Goal: Information Seeking & Learning: Check status

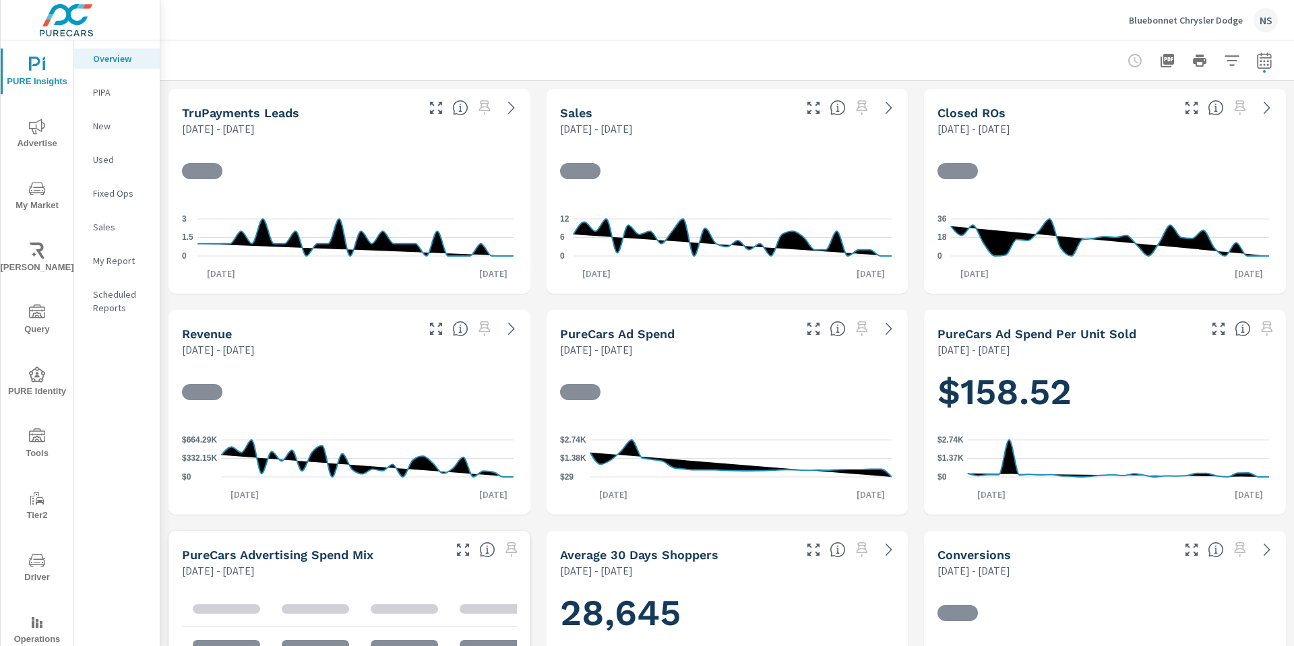
click at [117, 266] on p "My Report" at bounding box center [121, 260] width 56 height 13
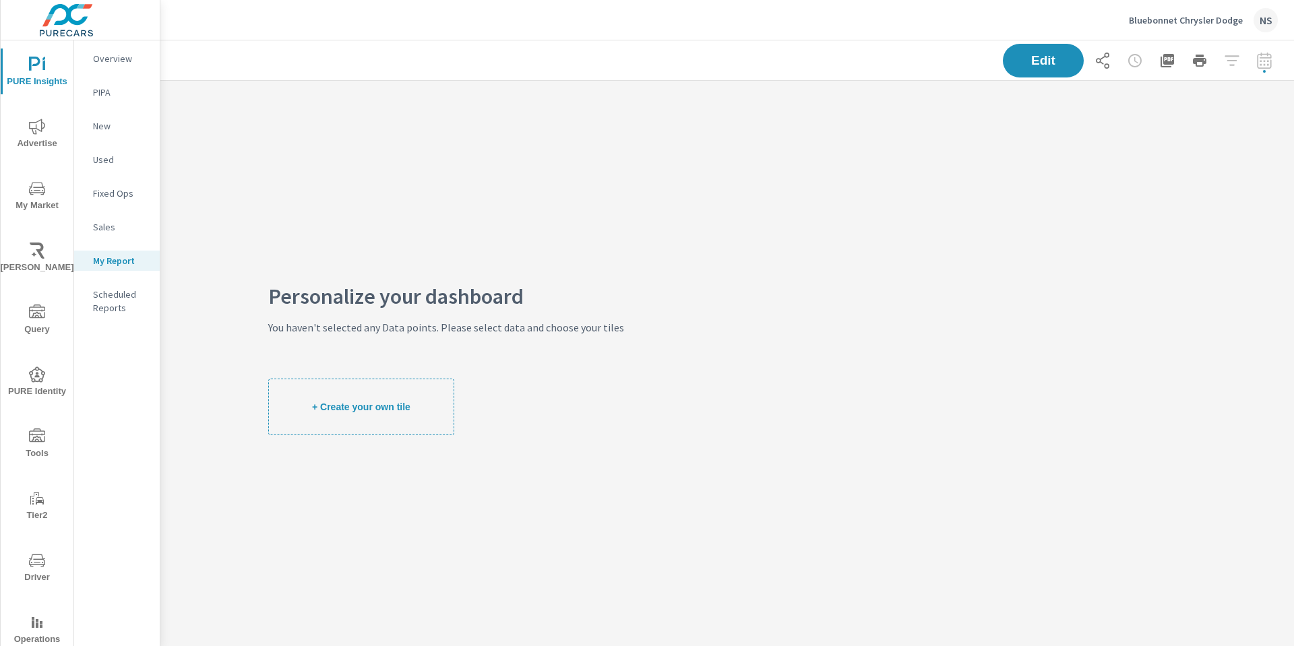
click at [119, 68] on div "Overview" at bounding box center [117, 59] width 86 height 20
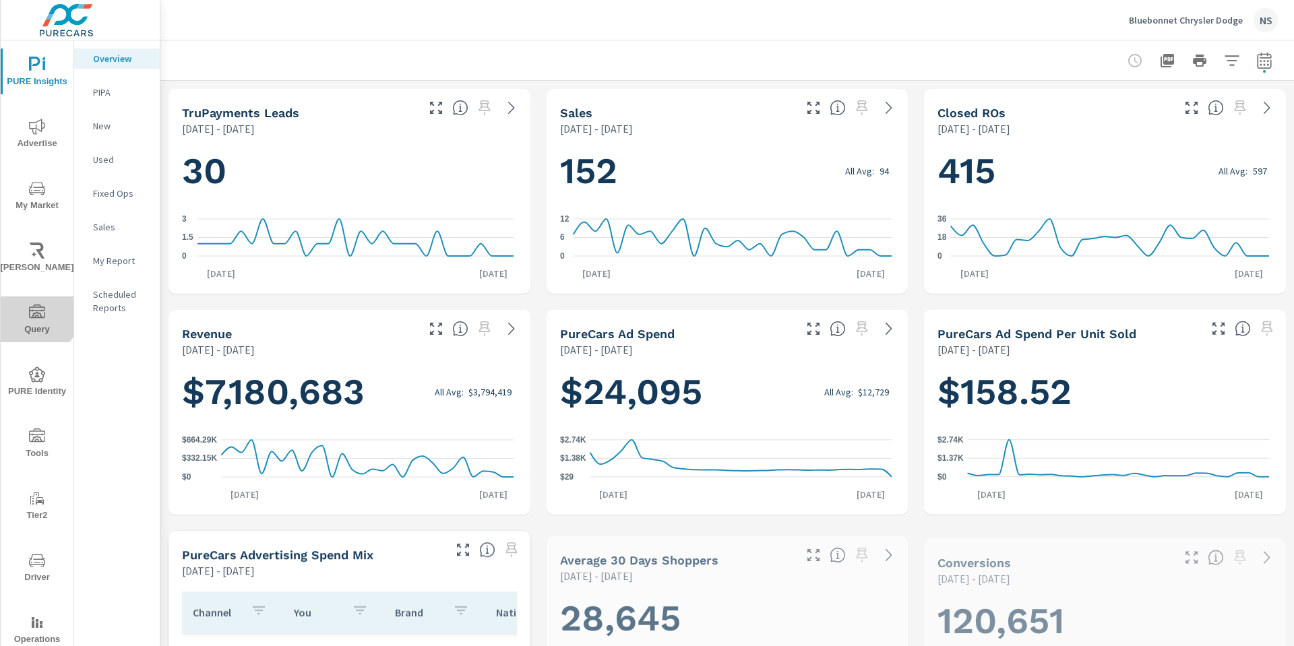
click at [29, 309] on icon "nav menu" at bounding box center [37, 311] width 16 height 13
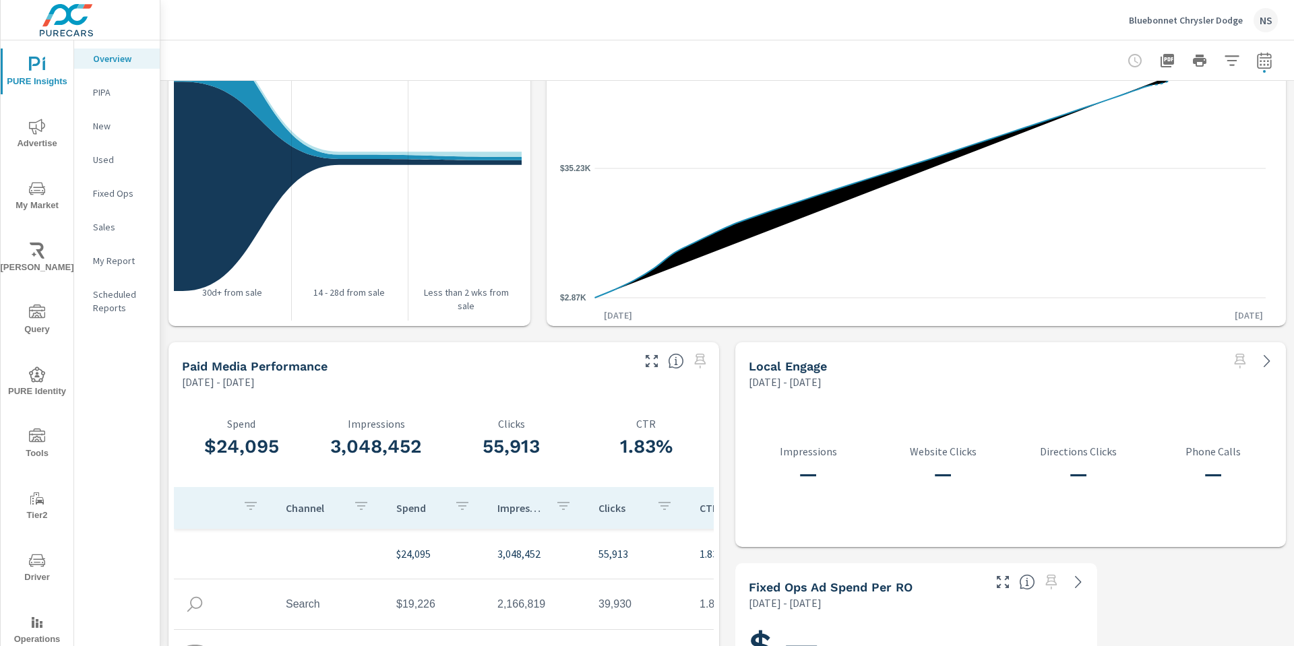
scroll to position [1645, 0]
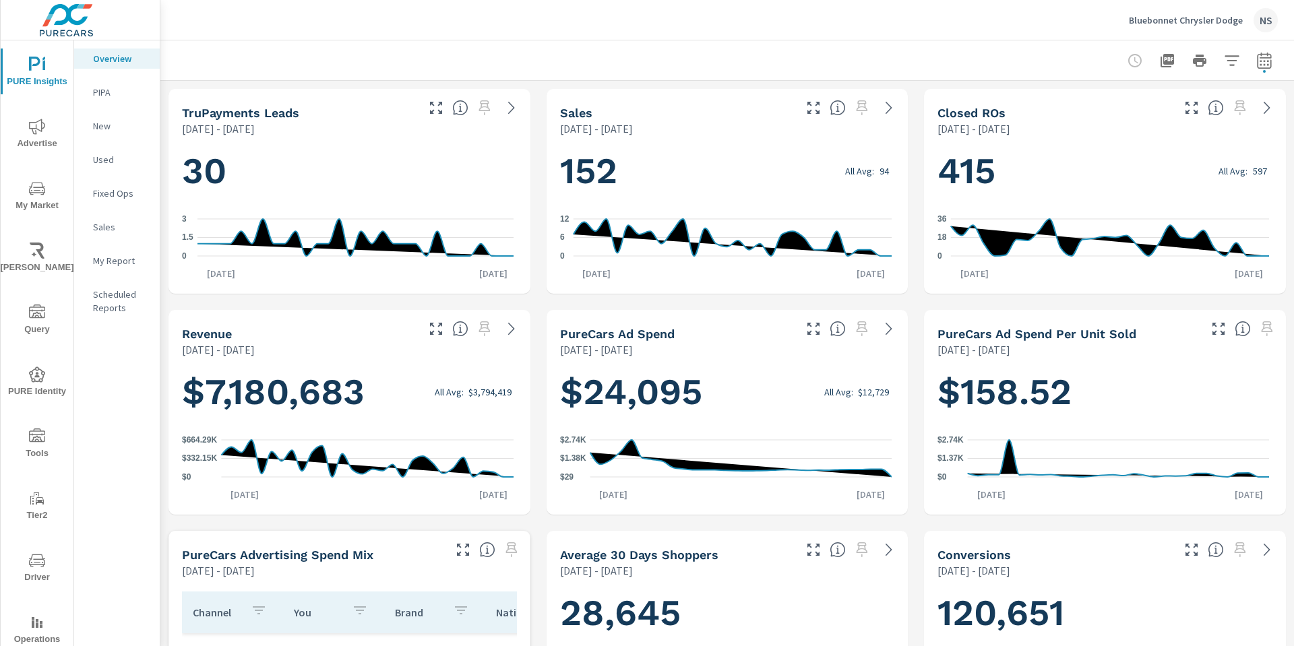
click at [113, 88] on p "PIPA" at bounding box center [121, 92] width 56 height 13
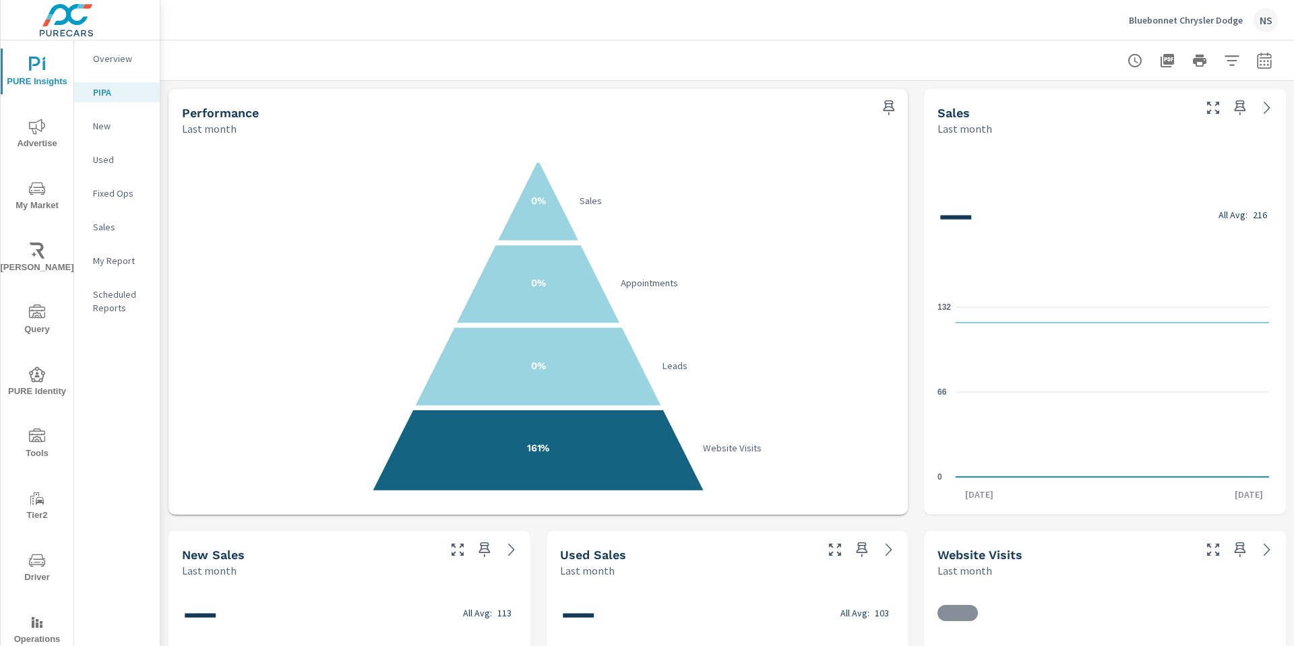
click at [105, 131] on p "New" at bounding box center [121, 125] width 56 height 13
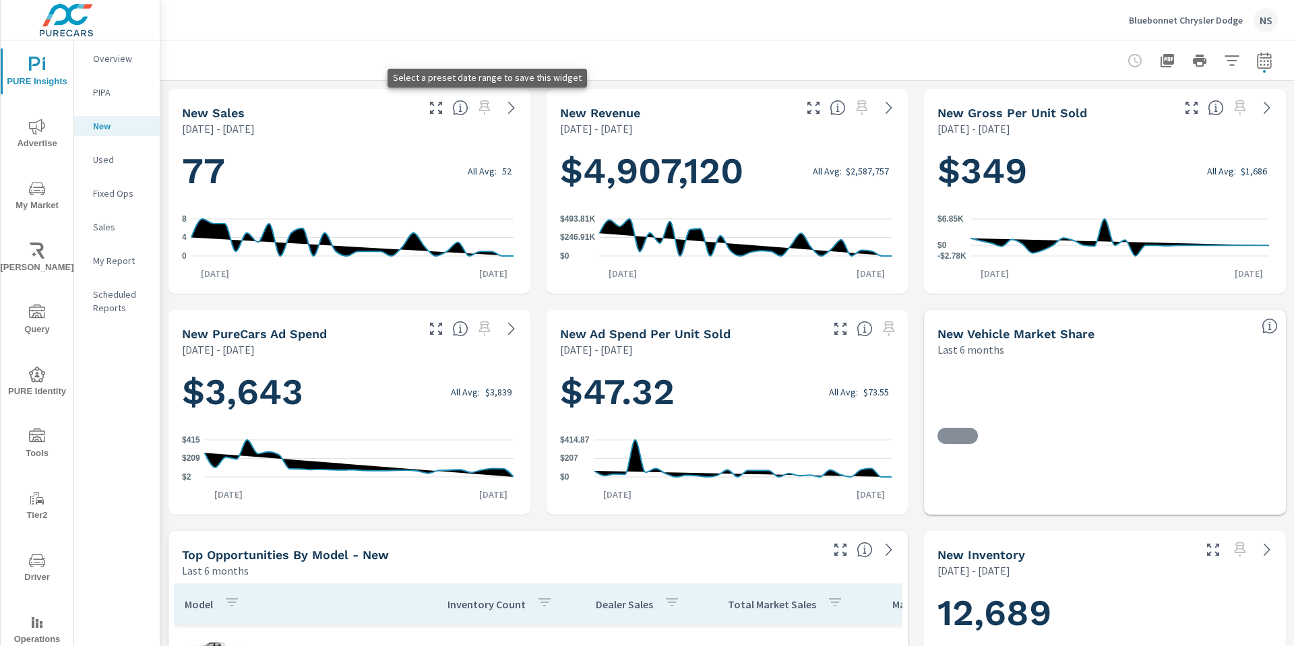
click at [482, 111] on span at bounding box center [485, 108] width 22 height 22
click at [482, 102] on span at bounding box center [485, 108] width 22 height 22
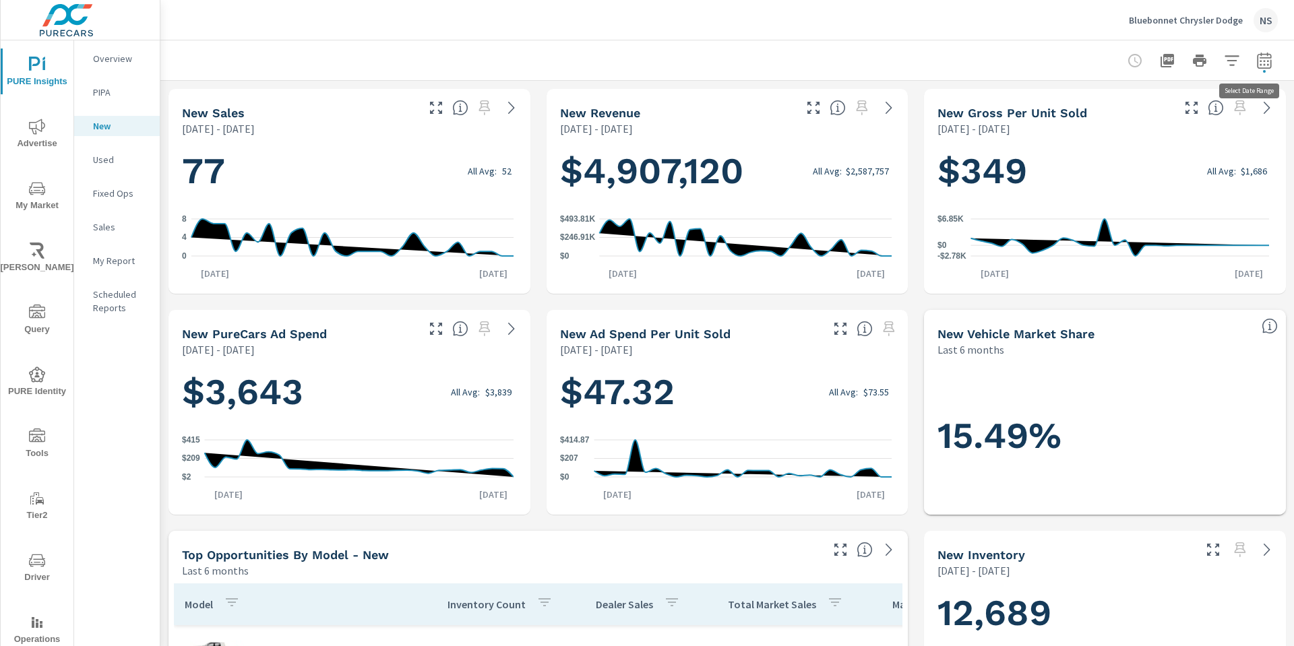
click at [1257, 58] on icon "button" at bounding box center [1264, 60] width 14 height 16
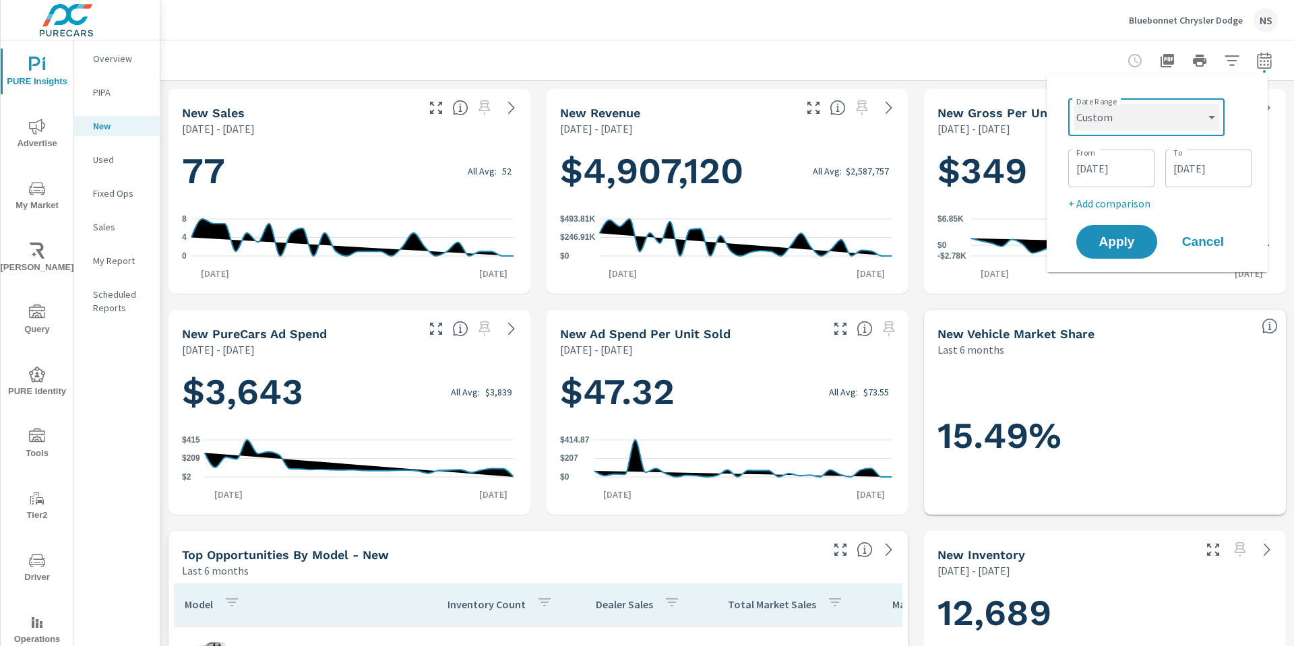
click at [1145, 110] on select "Custom Yesterday Last week Last 7 days Last 14 days Last 30 days Last 45 days L…" at bounding box center [1146, 117] width 146 height 27
click at [1073, 104] on select "Custom Yesterday Last week Last 7 days Last 14 days Last 30 days Last 45 days L…" at bounding box center [1146, 117] width 146 height 27
select select "Last week"
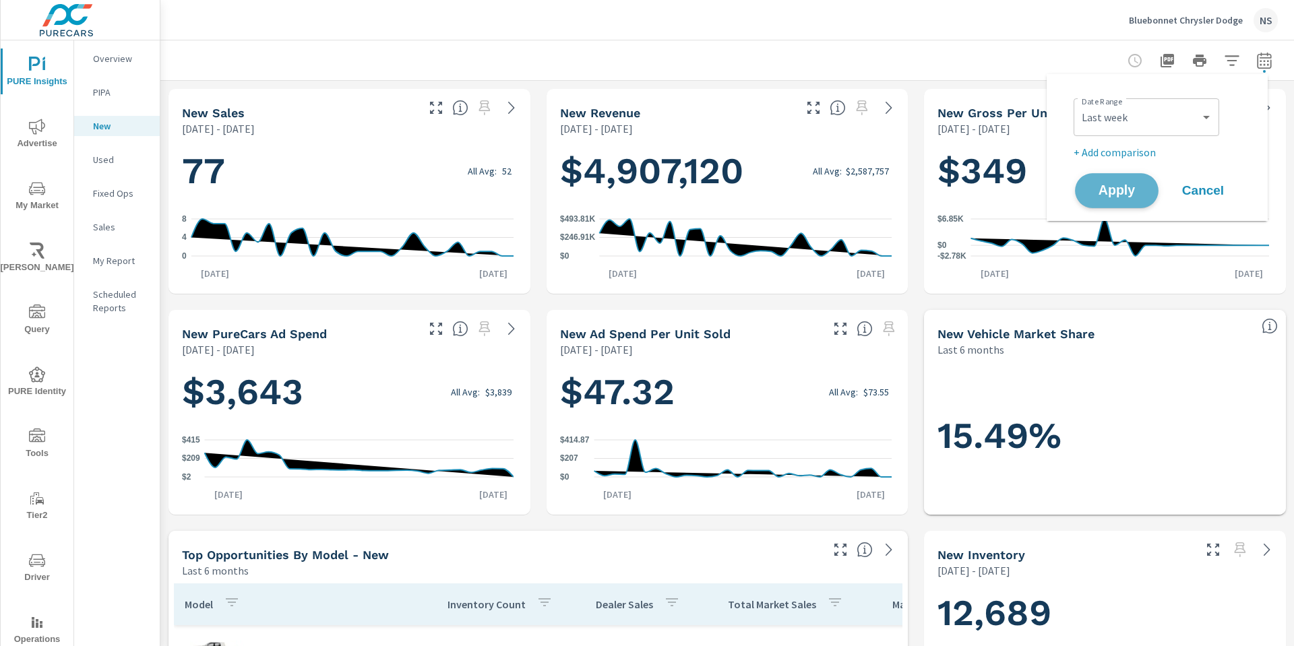
click at [1104, 191] on span "Apply" at bounding box center [1116, 191] width 55 height 13
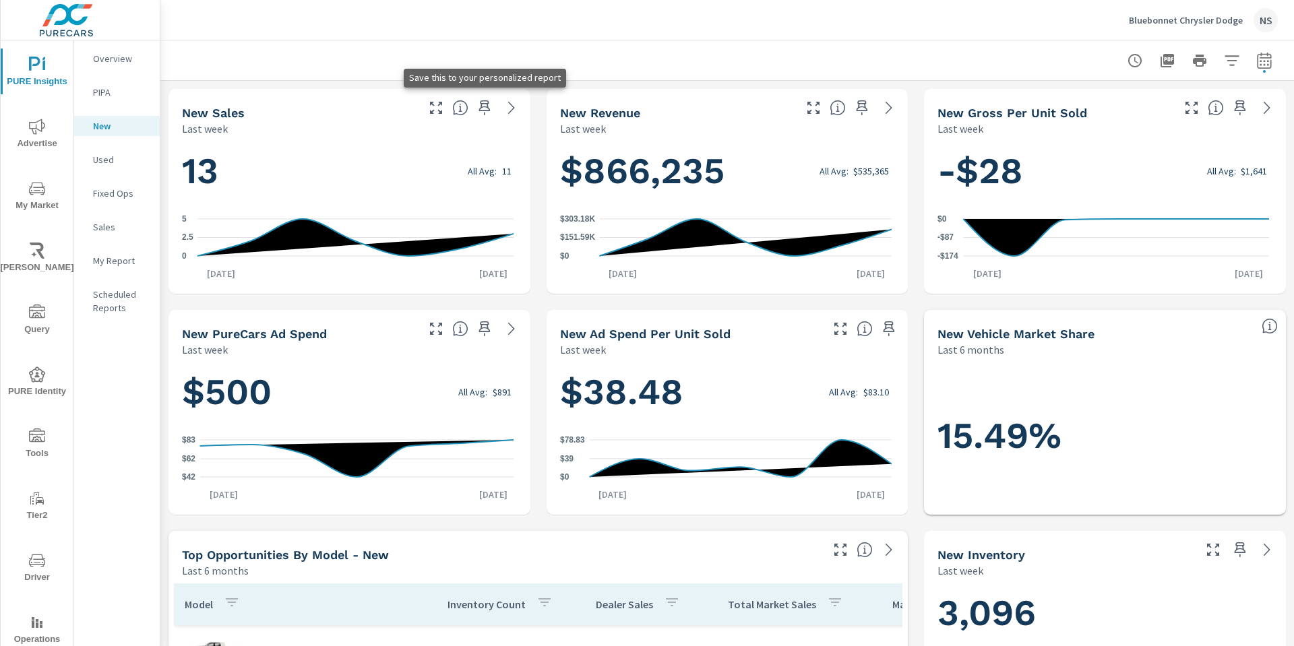
click at [484, 113] on icon "button" at bounding box center [484, 108] width 16 height 16
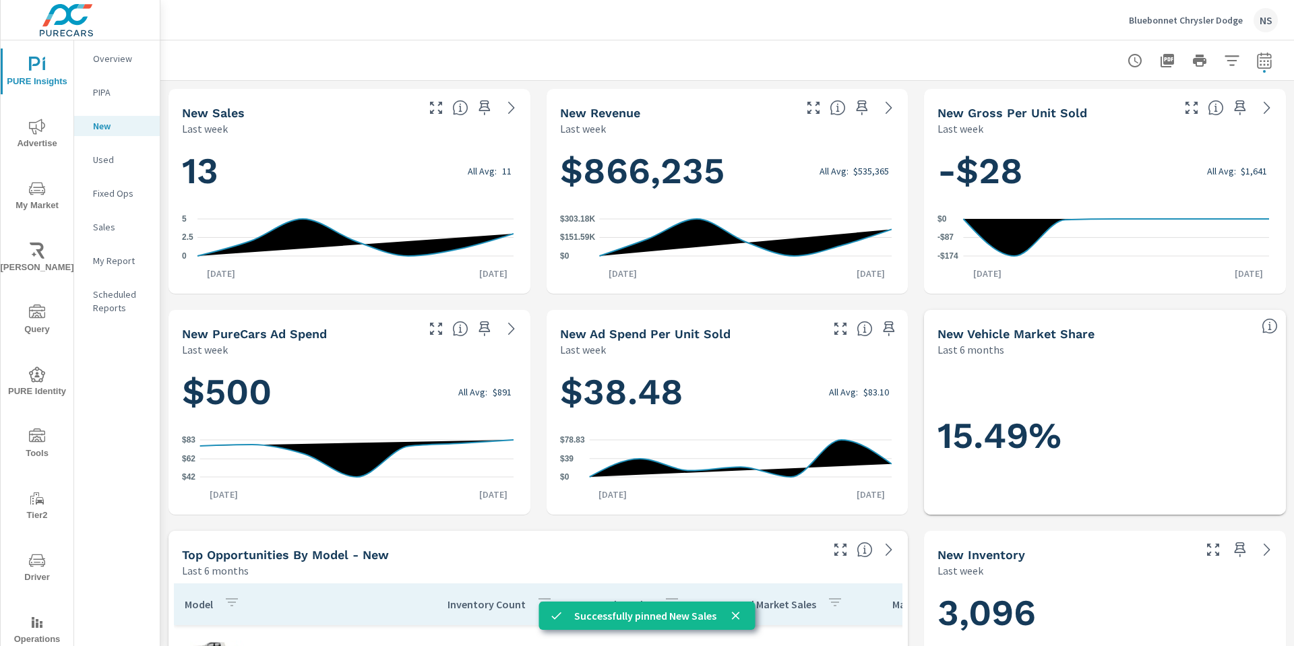
click at [116, 261] on p "My Report" at bounding box center [121, 260] width 56 height 13
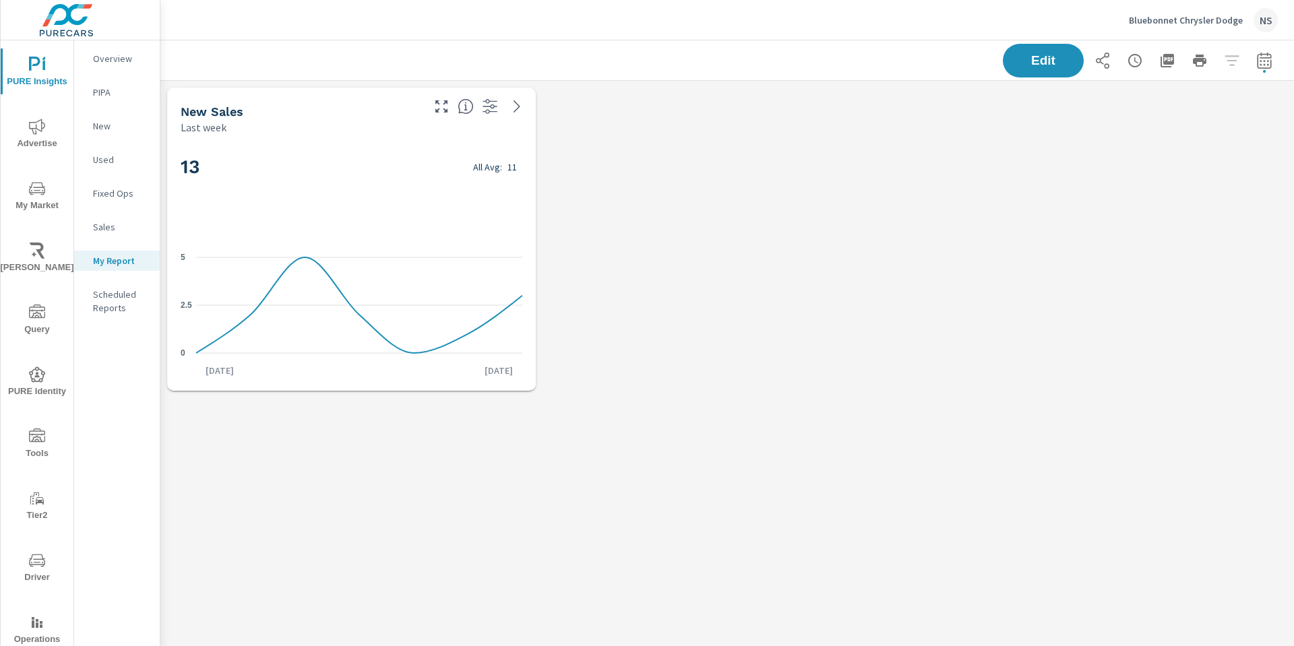
scroll to position [338, 1154]
click at [689, 255] on div "New Sales Last week 13 All Avg: 11 0 2.5 5 Sep 14th Sep 20th" at bounding box center [726, 239] width 1133 height 317
click at [255, 493] on div "New Sales Last week 13 All Avg: 11 0 2.5 5 Sep 14th Sep 20th" at bounding box center [726, 362] width 1133 height 563
click at [101, 262] on p "My Report" at bounding box center [121, 260] width 56 height 13
click at [431, 44] on div "Edit" at bounding box center [727, 60] width 1101 height 40
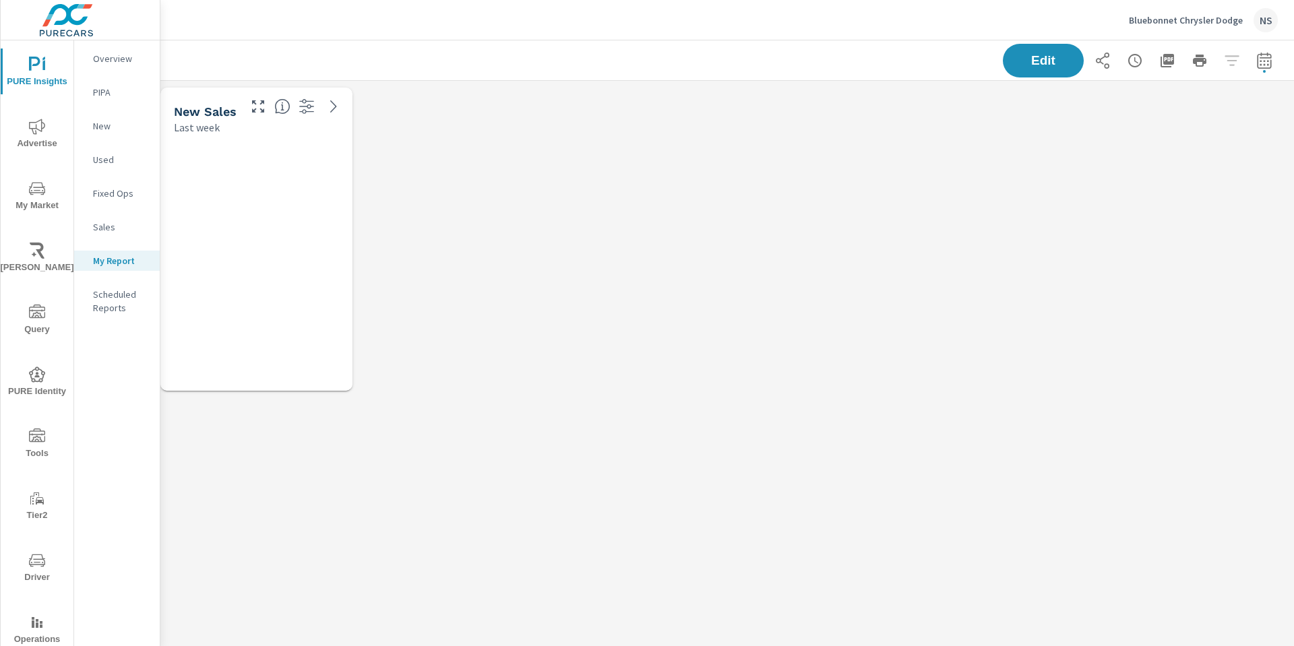
scroll to position [338, 1144]
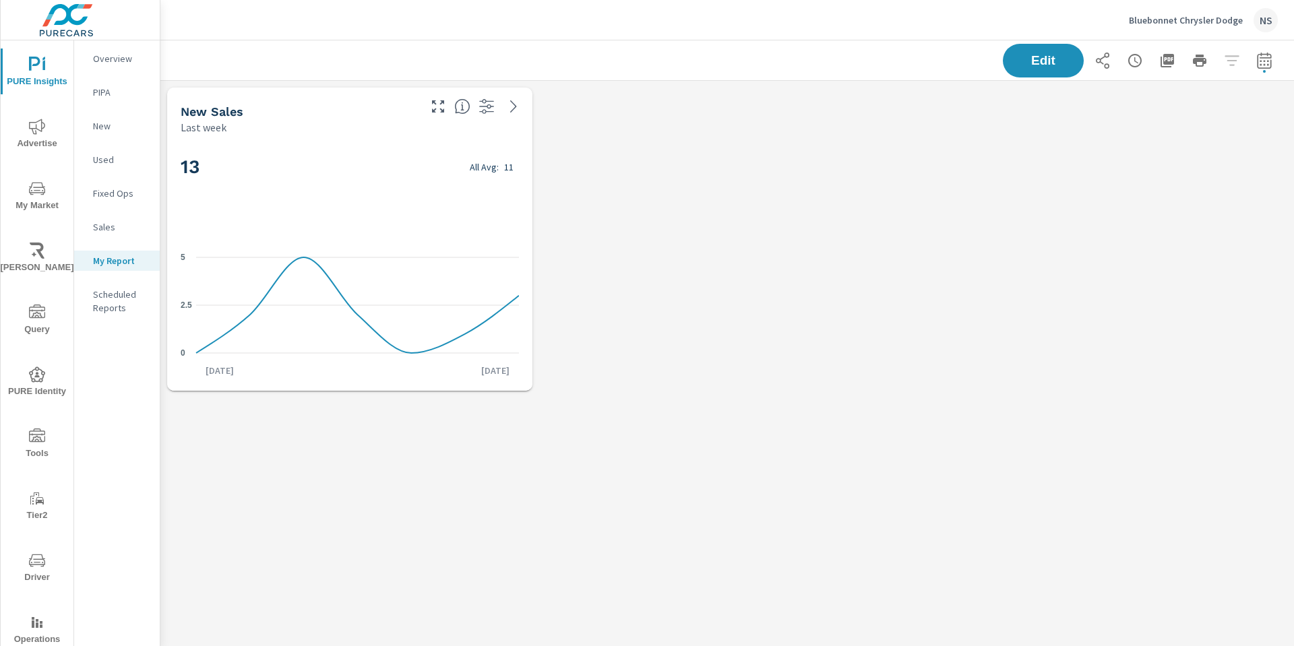
click at [848, 418] on div "New Sales Last week 13 All Avg: 11 0 2.5 [DATE] [DATE] 20th" at bounding box center [726, 403] width 1133 height 644
click at [262, 26] on div "Bluebonnet Chrysler Dodge NS" at bounding box center [727, 20] width 1101 height 40
drag, startPoint x: 224, startPoint y: 441, endPoint x: 286, endPoint y: 412, distance: 68.7
click at [224, 441] on div "New Sales Last week 13 All Avg: 11 0 2.5 [DATE] [DATE] 20th" at bounding box center [726, 403] width 1133 height 644
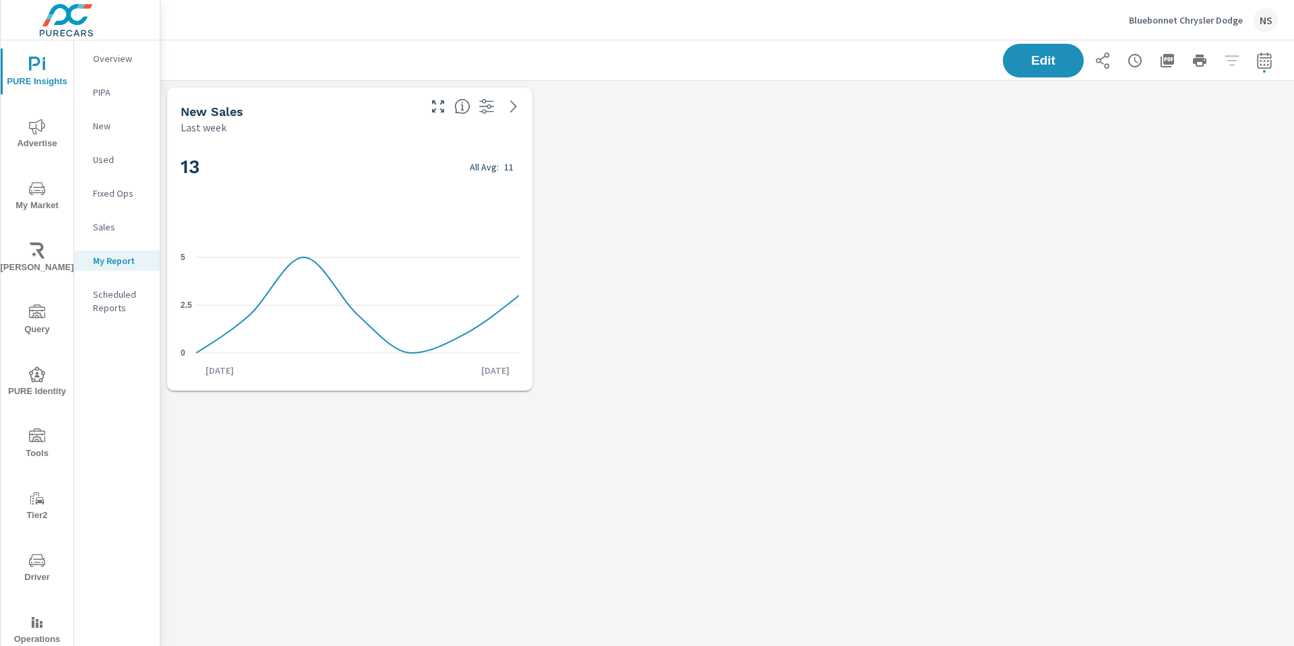
click at [112, 227] on p "Sales" at bounding box center [121, 226] width 56 height 13
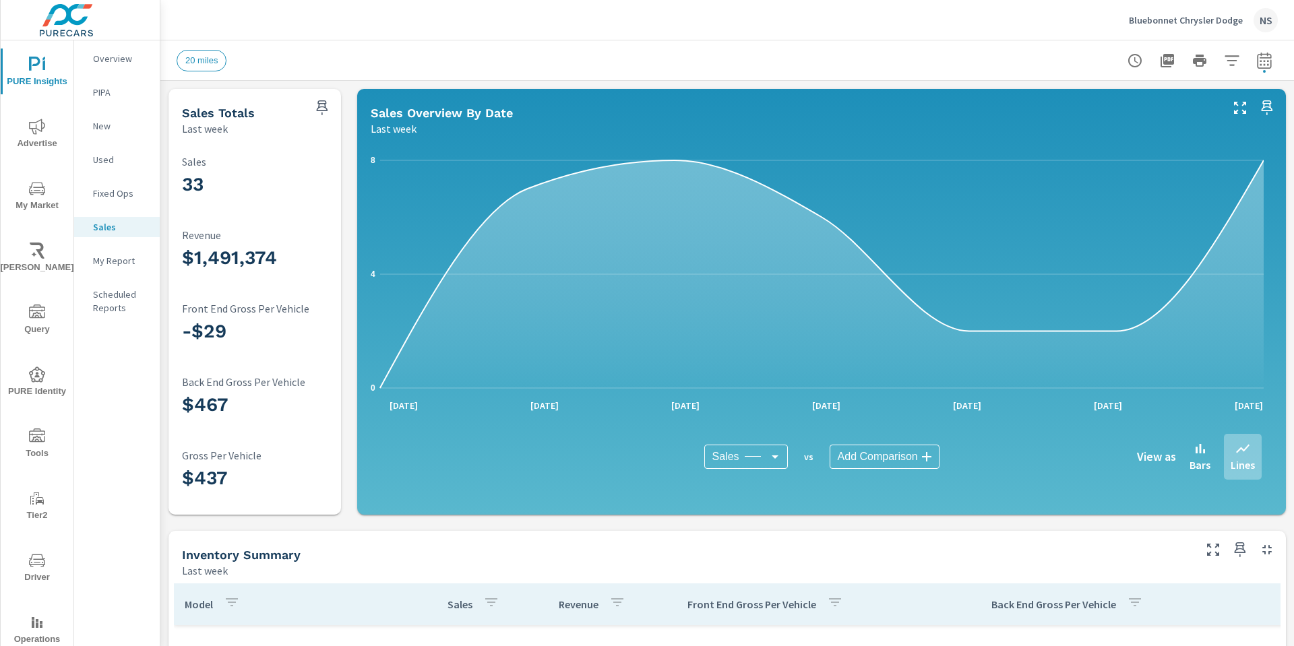
click at [115, 263] on p "My Report" at bounding box center [121, 260] width 56 height 13
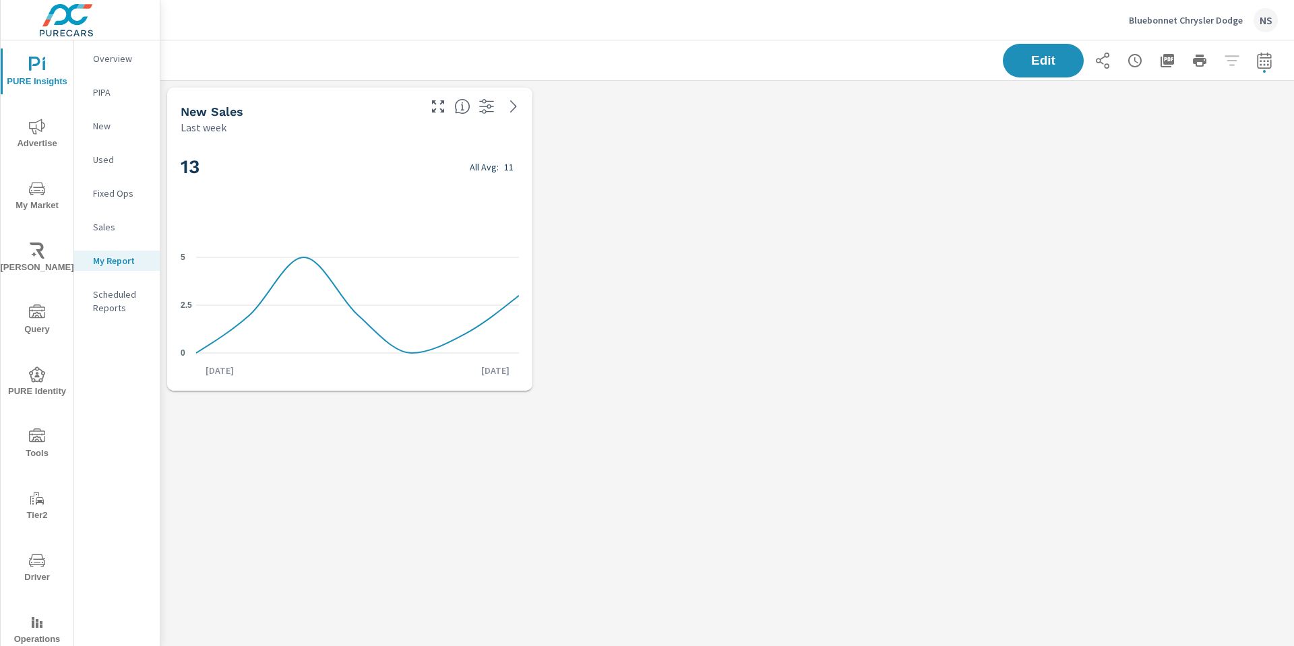
scroll to position [338, 1144]
click at [889, 234] on div "New Sales Last week 13 All Avg: 11 0 2.5 5 Sep 14th Sep 20th" at bounding box center [726, 239] width 1133 height 317
click at [221, 555] on div "New Sales Last week 13 All Avg: 11 0 2.5 5 Sep 14th Sep 20th" at bounding box center [726, 403] width 1133 height 644
click at [833, 375] on div "New Sales Last week 13 All Avg: 11 0 2.5 5 Sep 14th Sep 20th" at bounding box center [726, 239] width 1133 height 317
click at [712, 286] on div "New Sales Last week 13 All Avg: 11 0 2.5 5 Sep 14th Sep 20th" at bounding box center [726, 239] width 1133 height 317
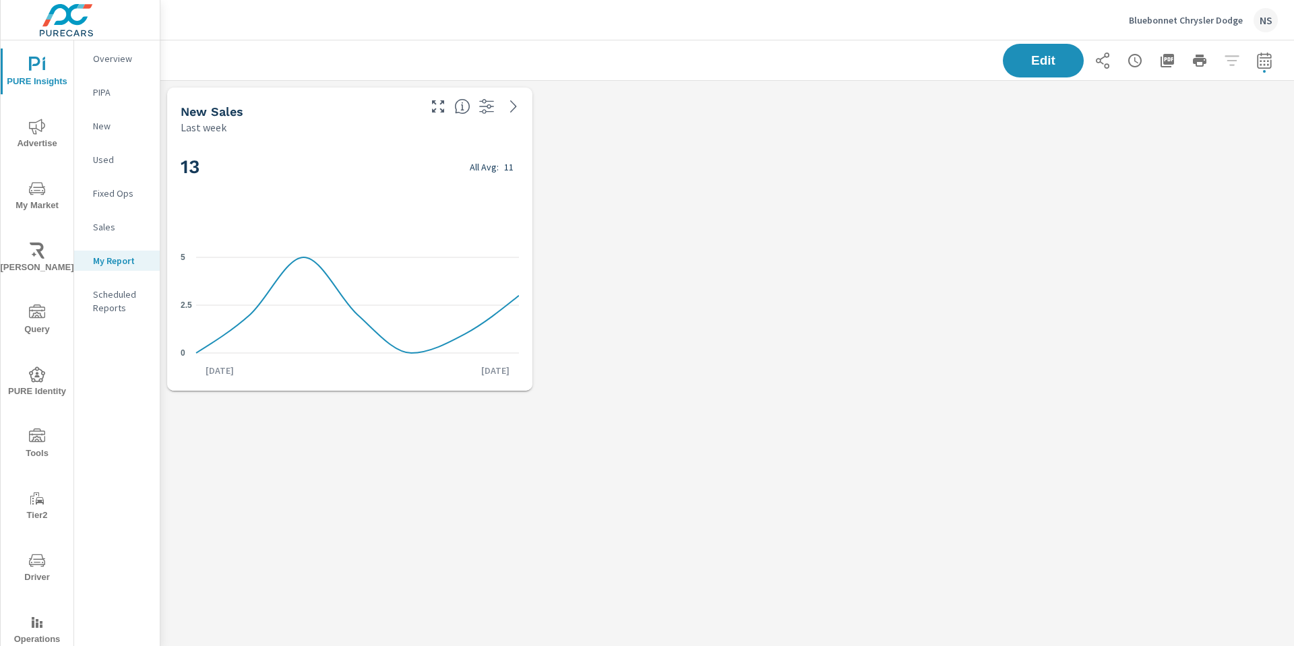
click at [887, 301] on div "New Sales Last week 13 All Avg: 11 0 2.5 5 Sep 14th Sep 20th" at bounding box center [726, 239] width 1133 height 317
click at [110, 261] on p "My Report" at bounding box center [121, 260] width 56 height 13
click at [111, 228] on p "Sales" at bounding box center [121, 226] width 56 height 13
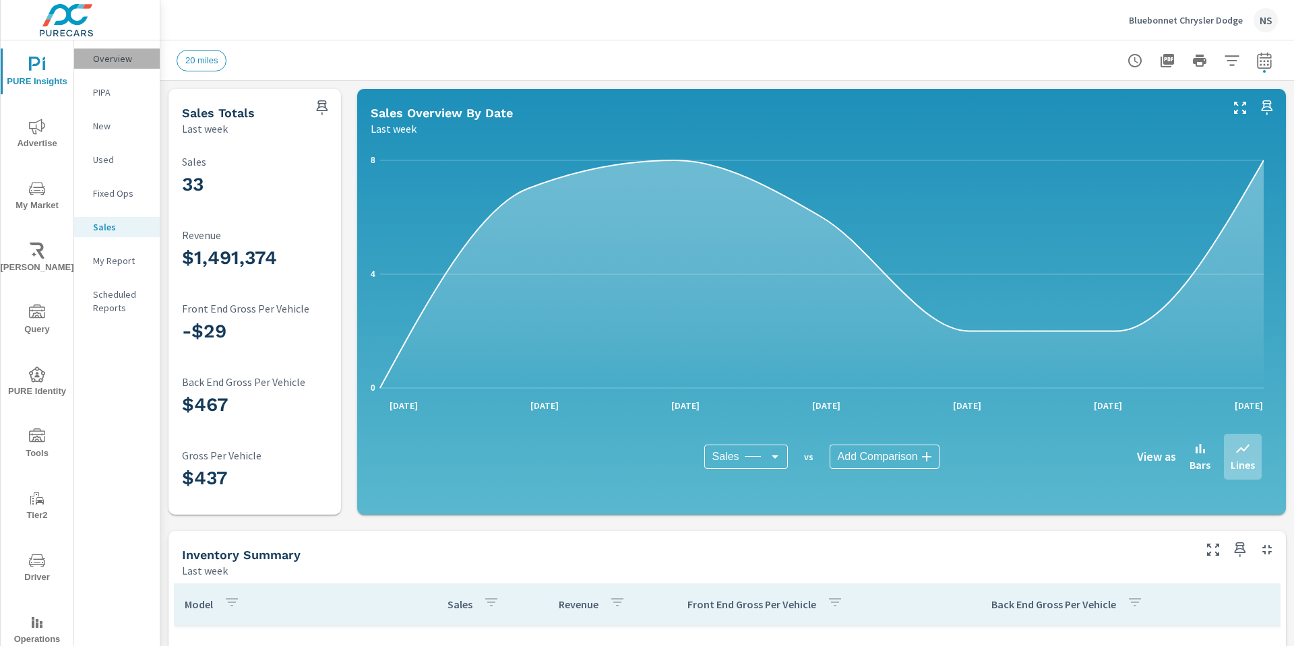
click at [146, 57] on p "Overview" at bounding box center [121, 58] width 56 height 13
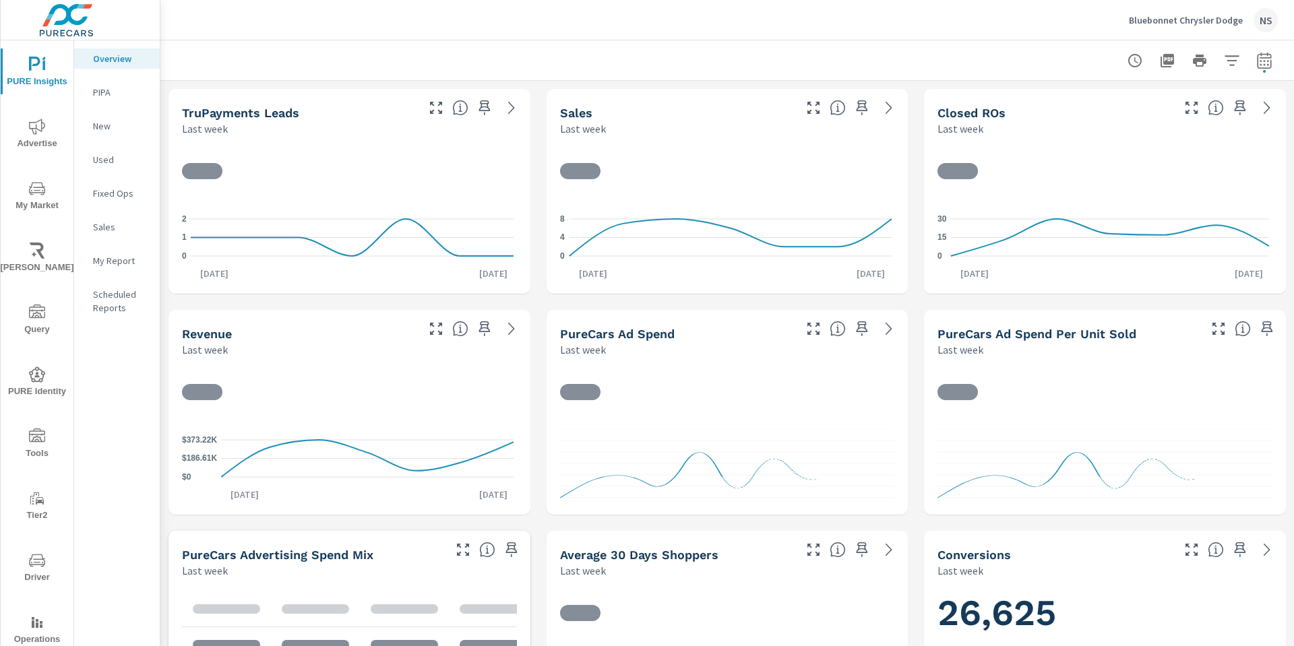
scroll to position [51, 0]
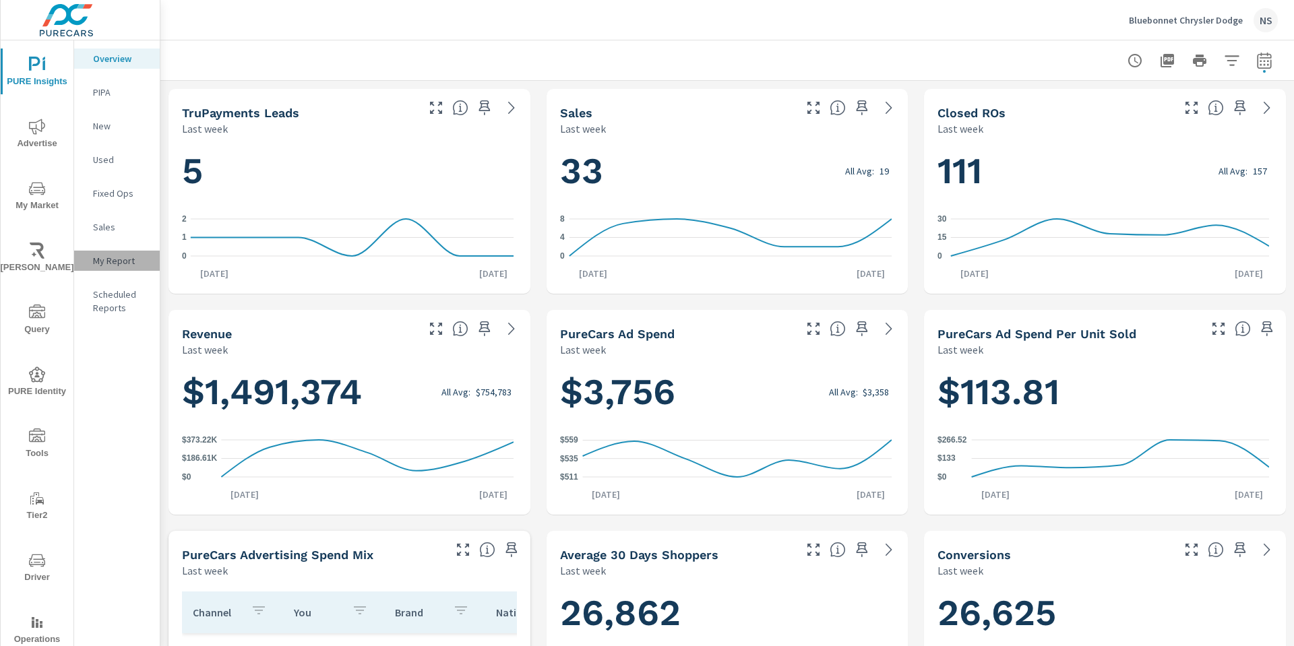
click at [105, 266] on p "My Report" at bounding box center [121, 260] width 56 height 13
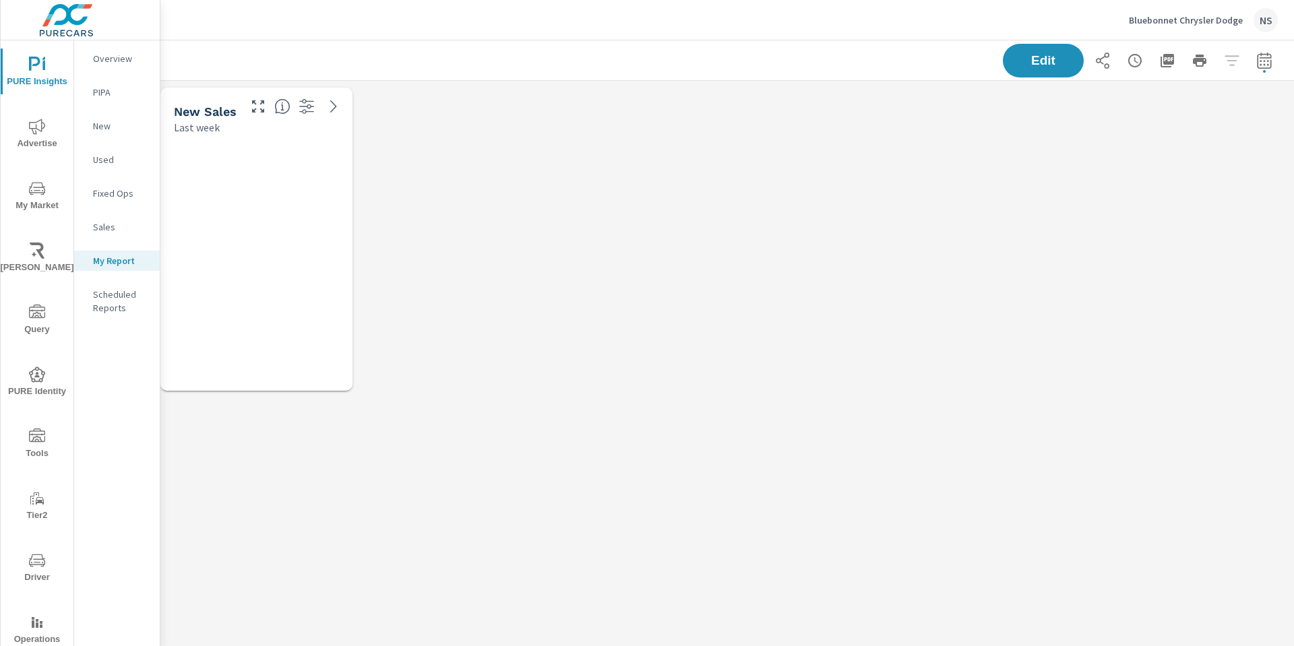
scroll to position [338, 1144]
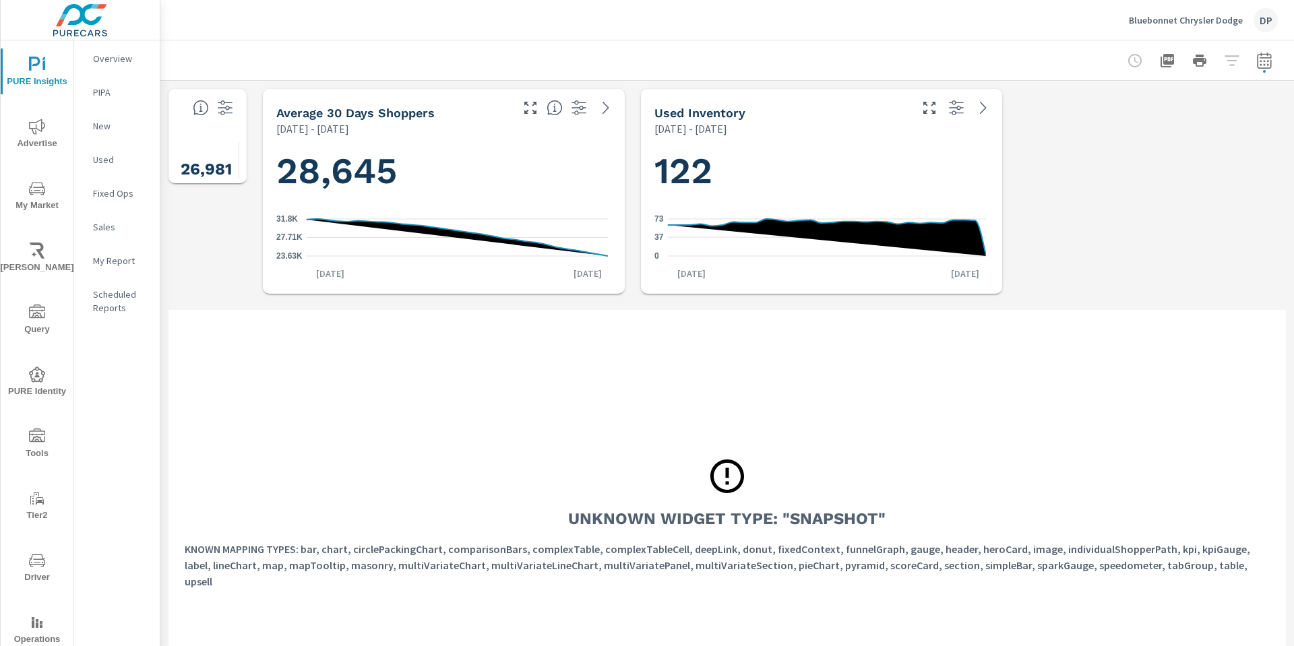
click at [419, 21] on div "Bluebonnet Chrysler Dodge DP" at bounding box center [727, 20] width 1101 height 40
click at [265, 53] on div at bounding box center [727, 60] width 1101 height 40
click at [478, 12] on div "Bluebonnet Chrysler Dodge DP" at bounding box center [727, 20] width 1101 height 40
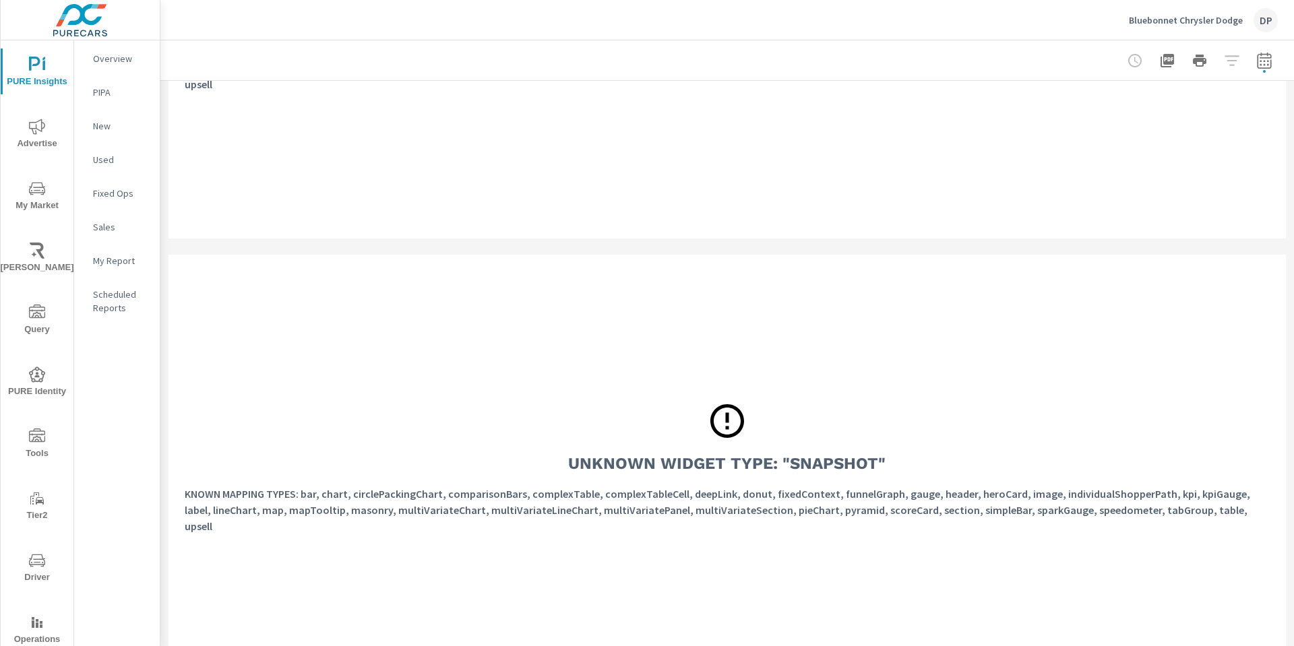
scroll to position [1092, 0]
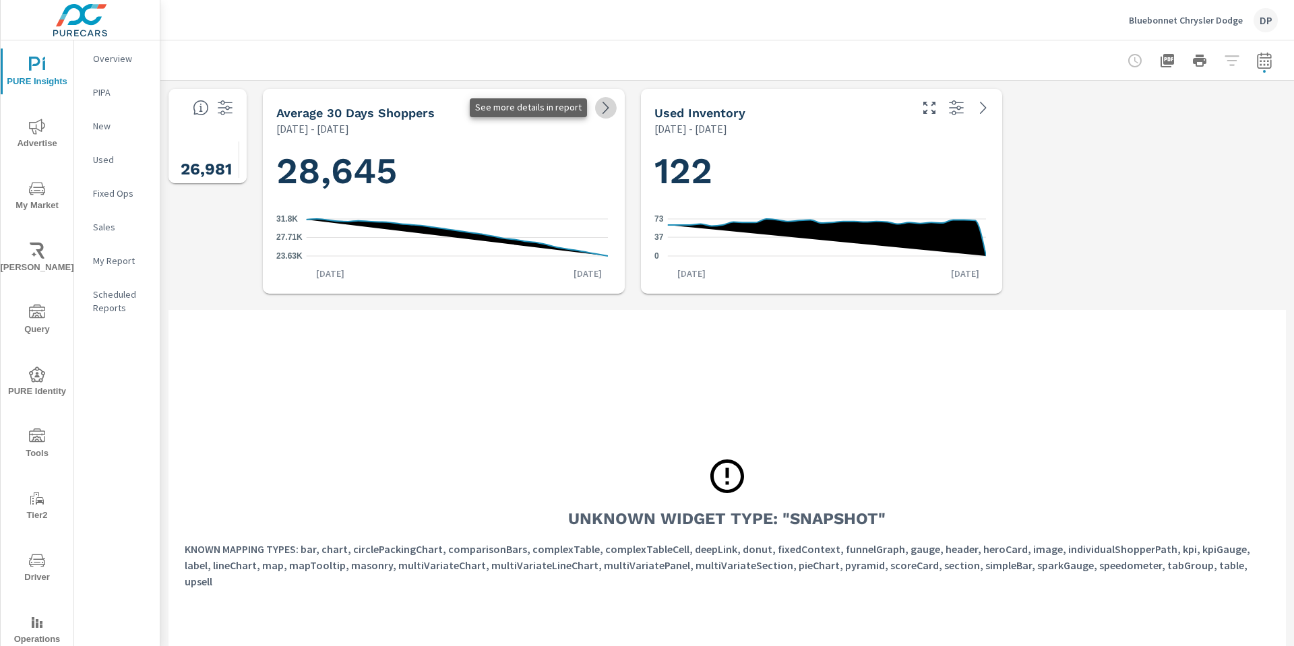
click at [605, 112] on icon at bounding box center [606, 108] width 16 height 16
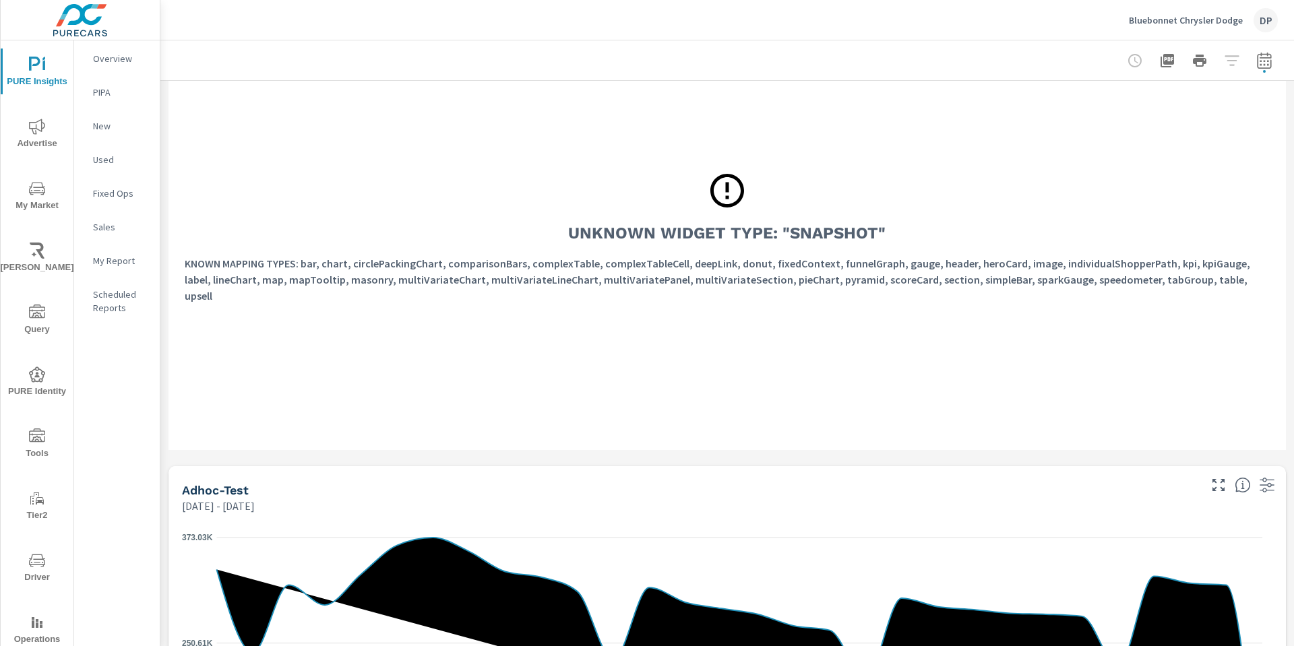
scroll to position [1534, 0]
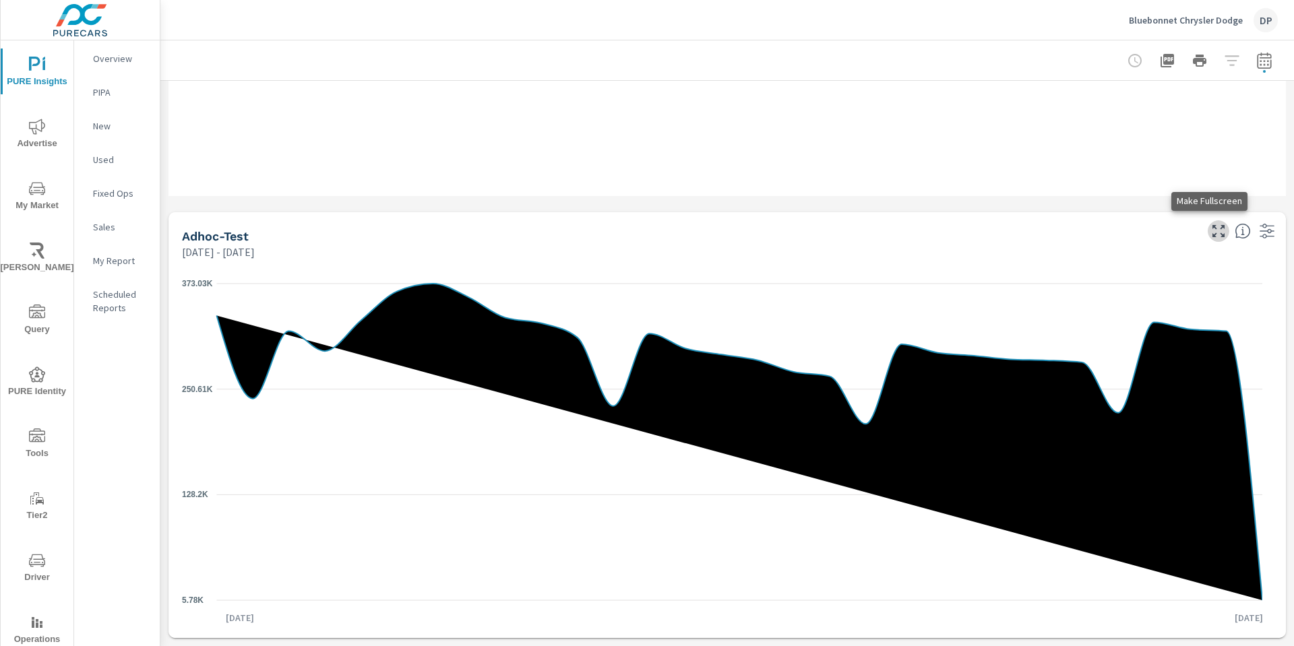
click at [1210, 230] on icon "button" at bounding box center [1218, 231] width 16 height 16
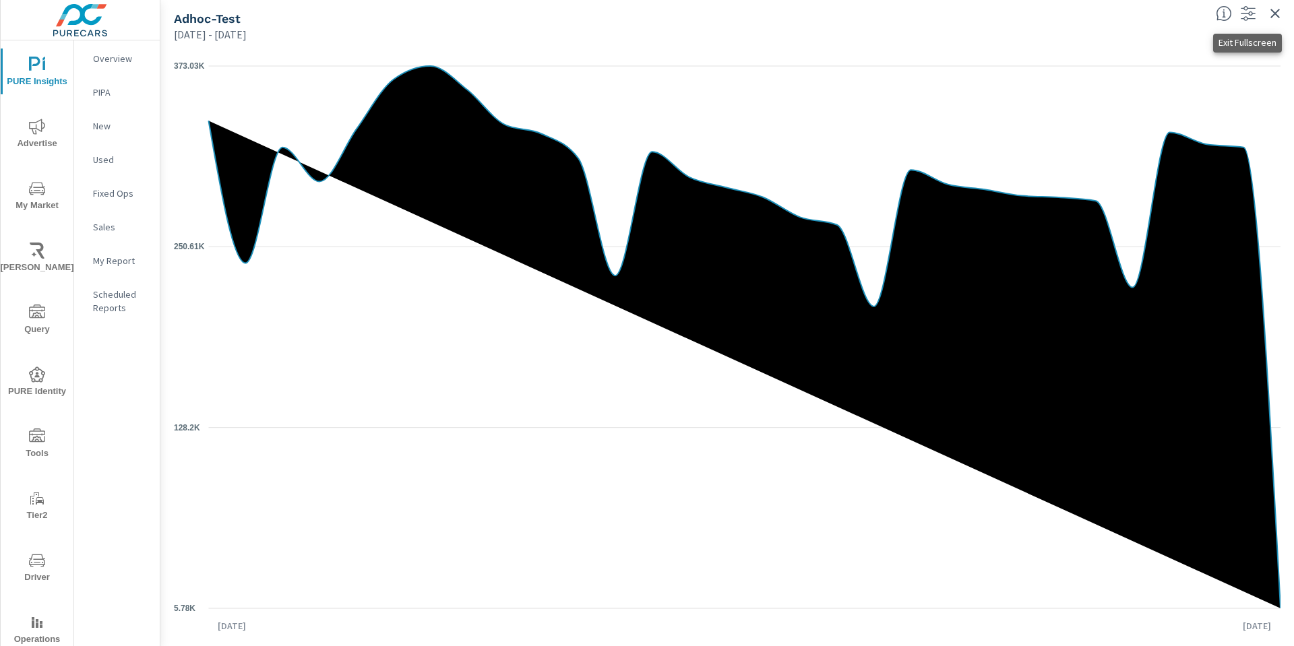
click at [1278, 14] on icon "button" at bounding box center [1275, 13] width 16 height 16
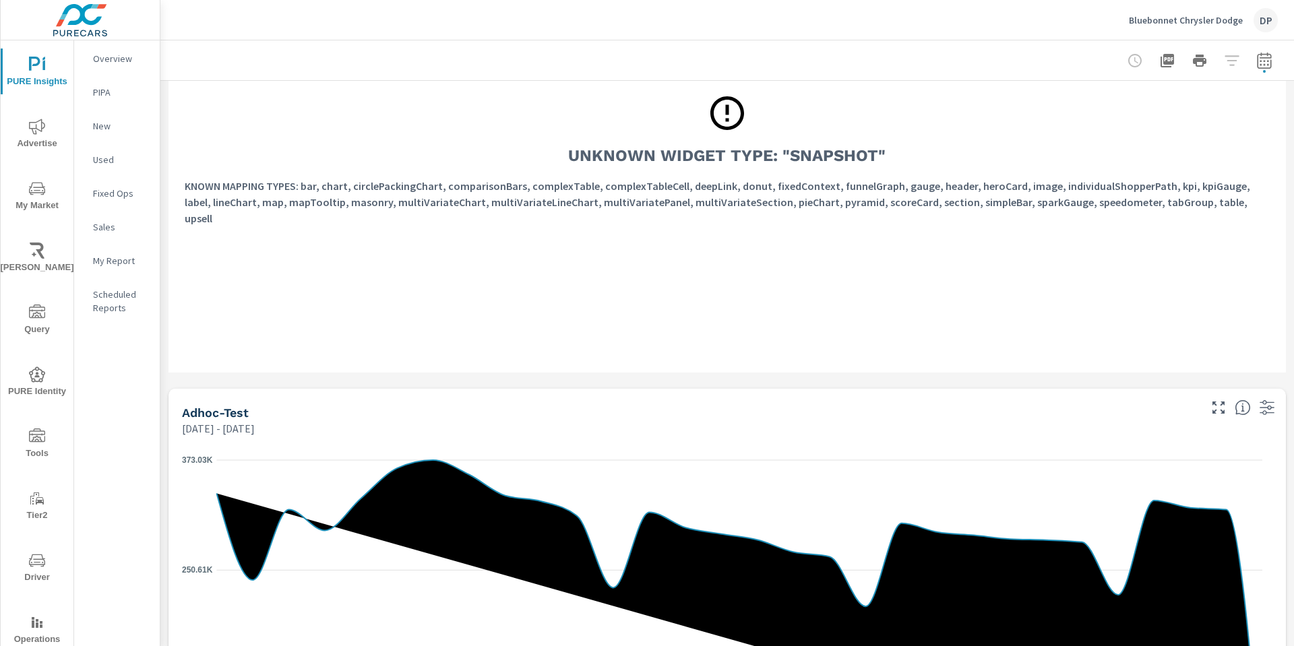
scroll to position [1534, 0]
